Goal: Task Accomplishment & Management: Use online tool/utility

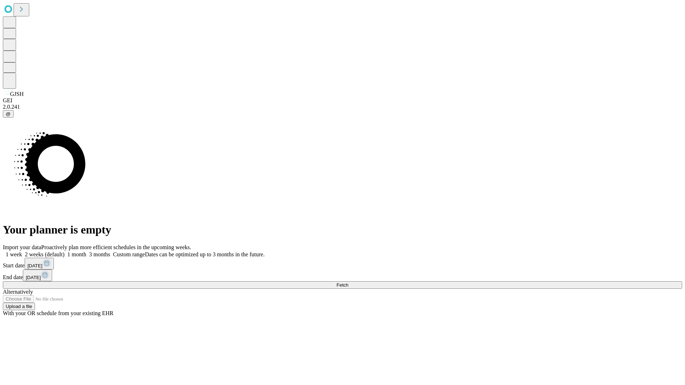
click at [348, 283] on span "Fetch" at bounding box center [343, 285] width 12 height 5
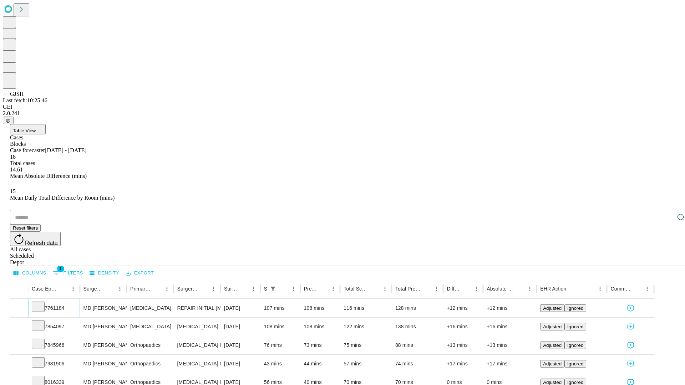
click at [42, 303] on icon at bounding box center [38, 306] width 7 height 7
